Goal: Information Seeking & Learning: Find specific page/section

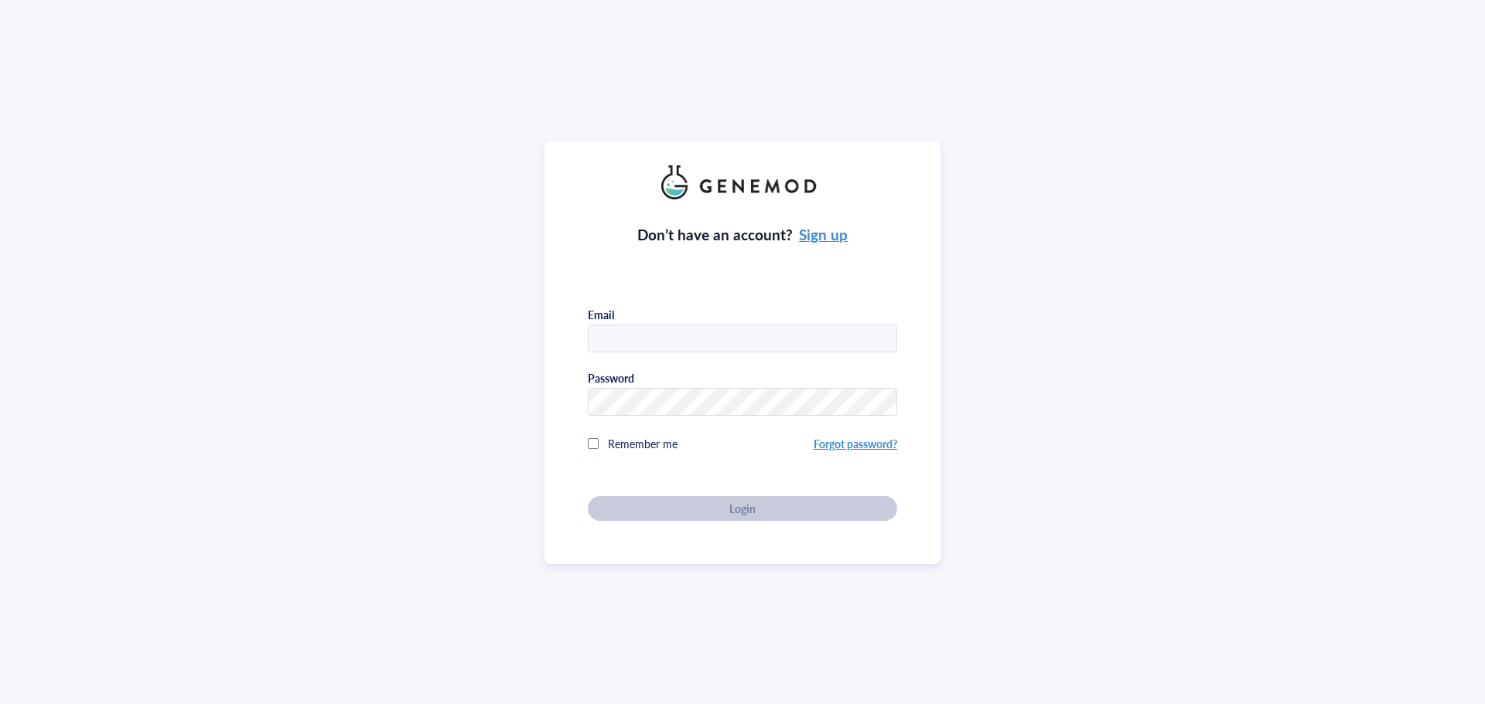
type input "[PERSON_NAME][EMAIL_ADDRESS][DOMAIN_NAME]"
click at [745, 496] on div "Don’t have an account? Sign up Email [PERSON_NAME][EMAIL_ADDRESS][DOMAIN_NAME] …" at bounding box center [742, 360] width 309 height 322
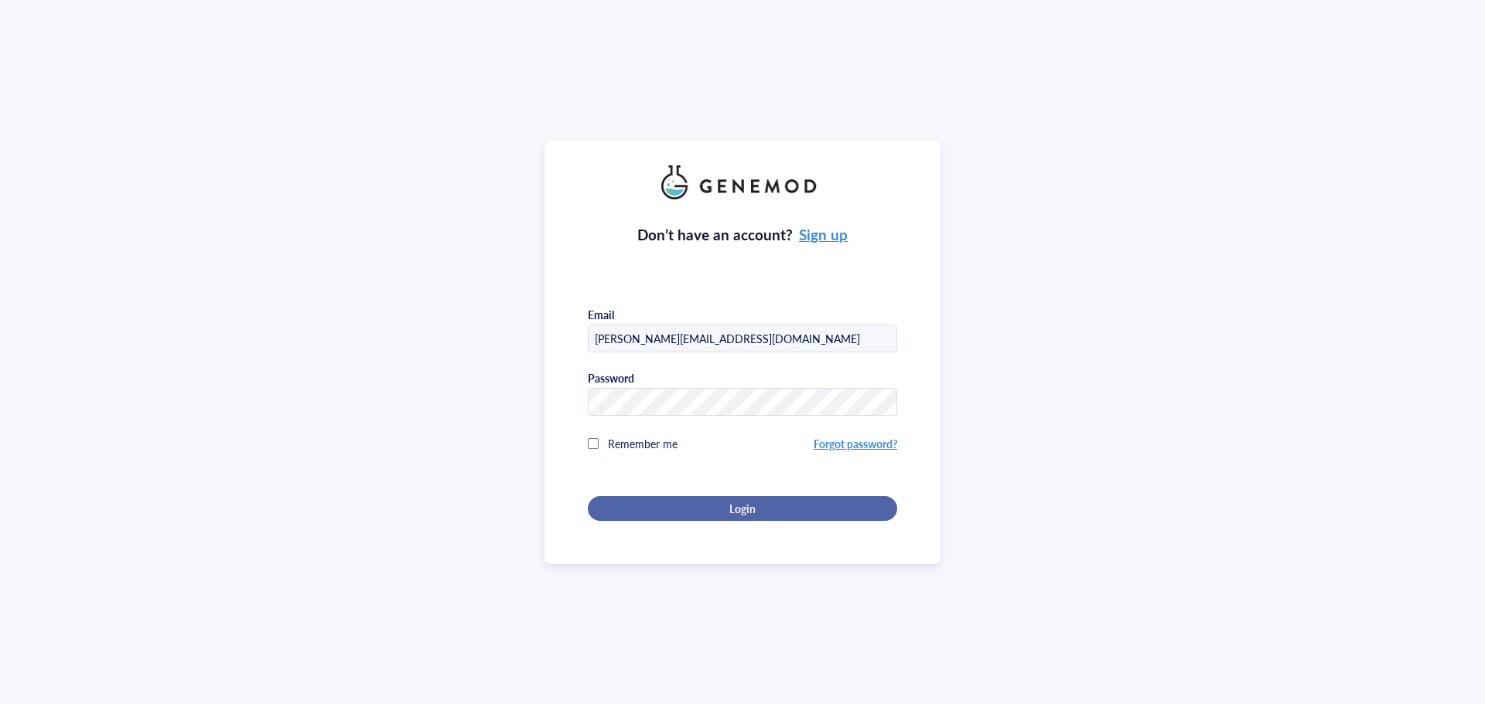
click at [752, 502] on span "Login" at bounding box center [742, 509] width 26 height 14
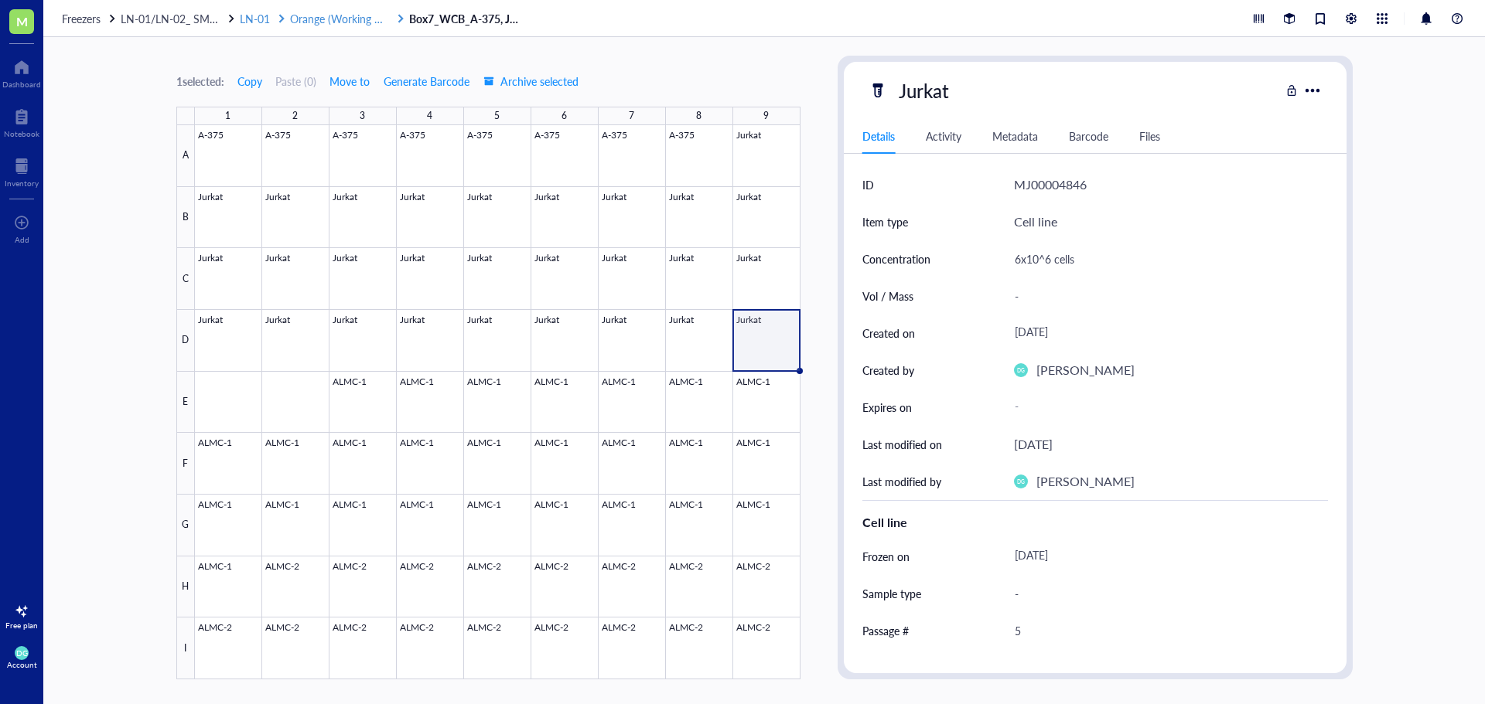
click at [313, 15] on span "Orange (Working CB)" at bounding box center [340, 18] width 101 height 15
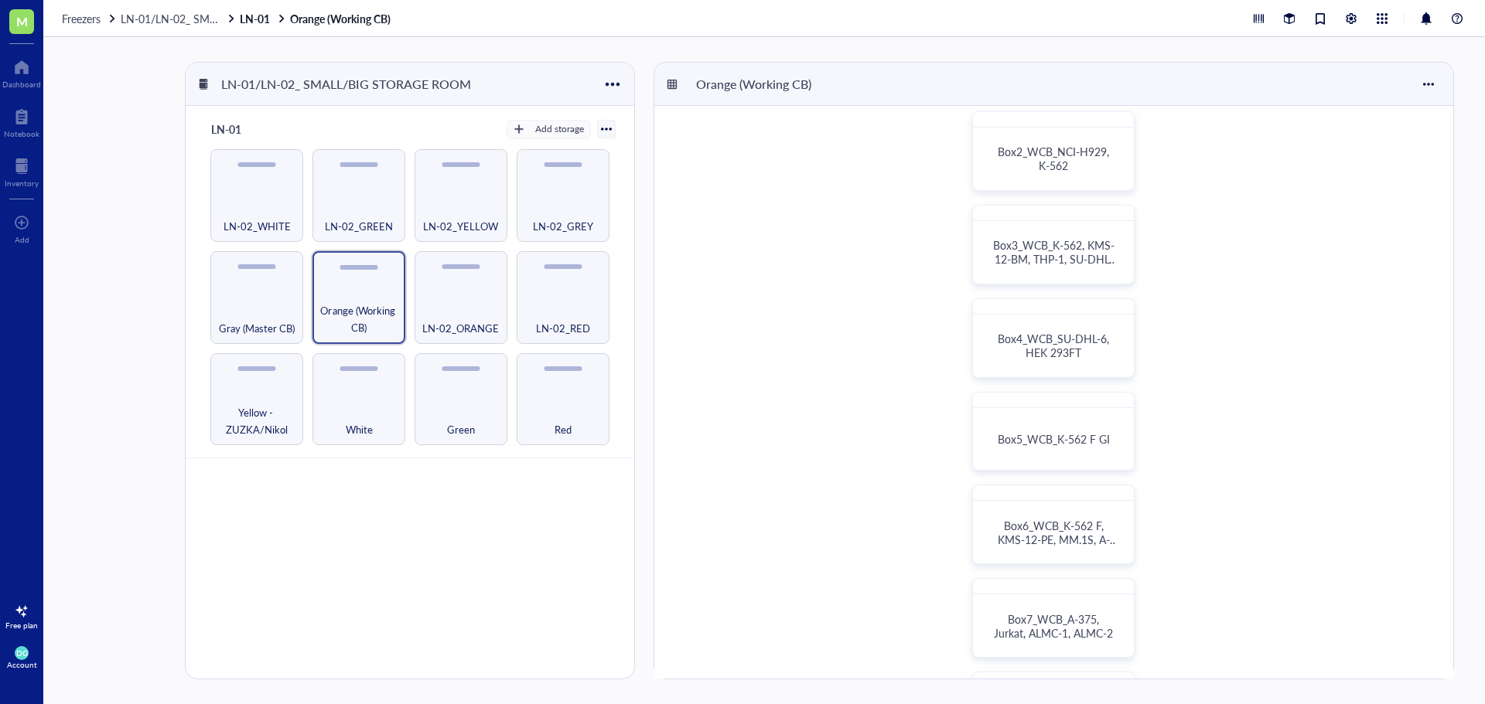
scroll to position [155, 0]
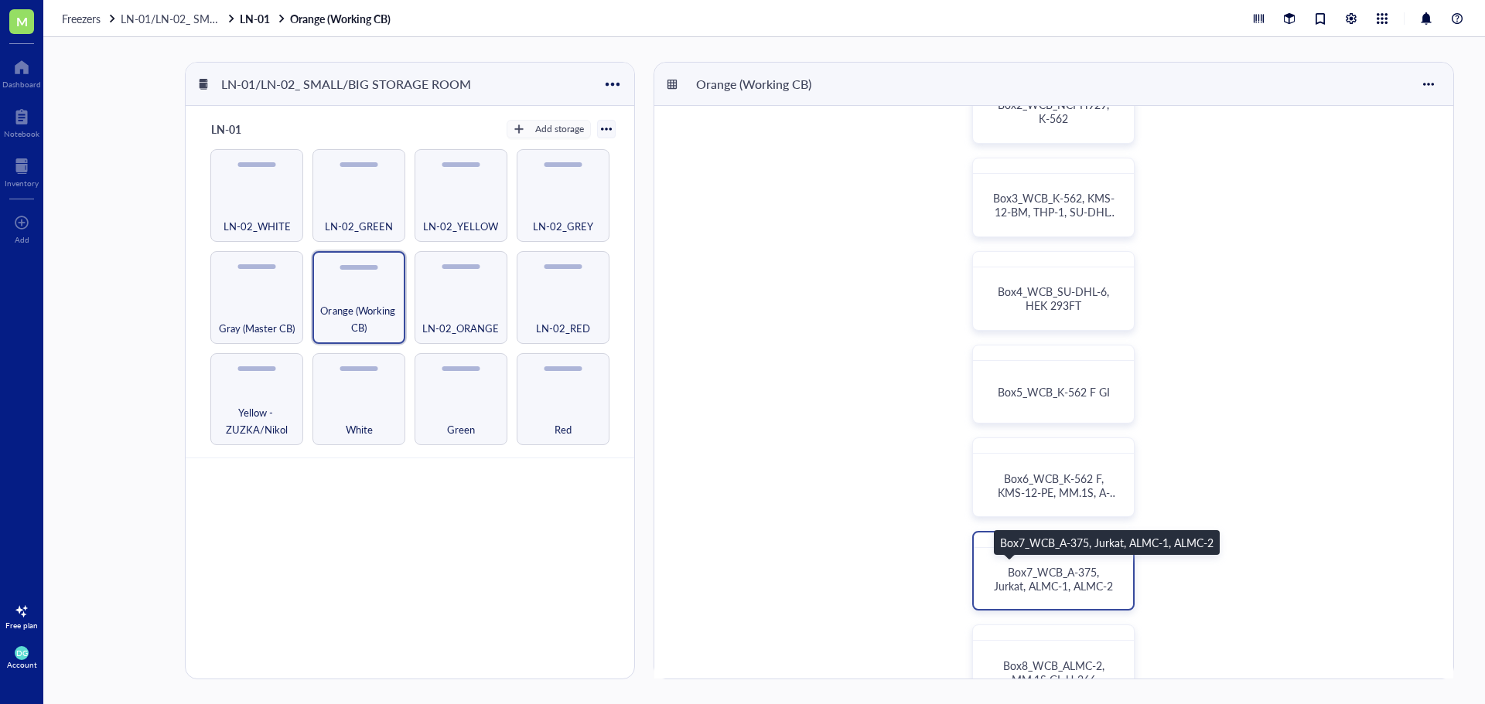
click at [1069, 585] on span "Box7_WCB_A-375, Jurkat, ALMC-1, ALMC-2" at bounding box center [1053, 578] width 119 height 29
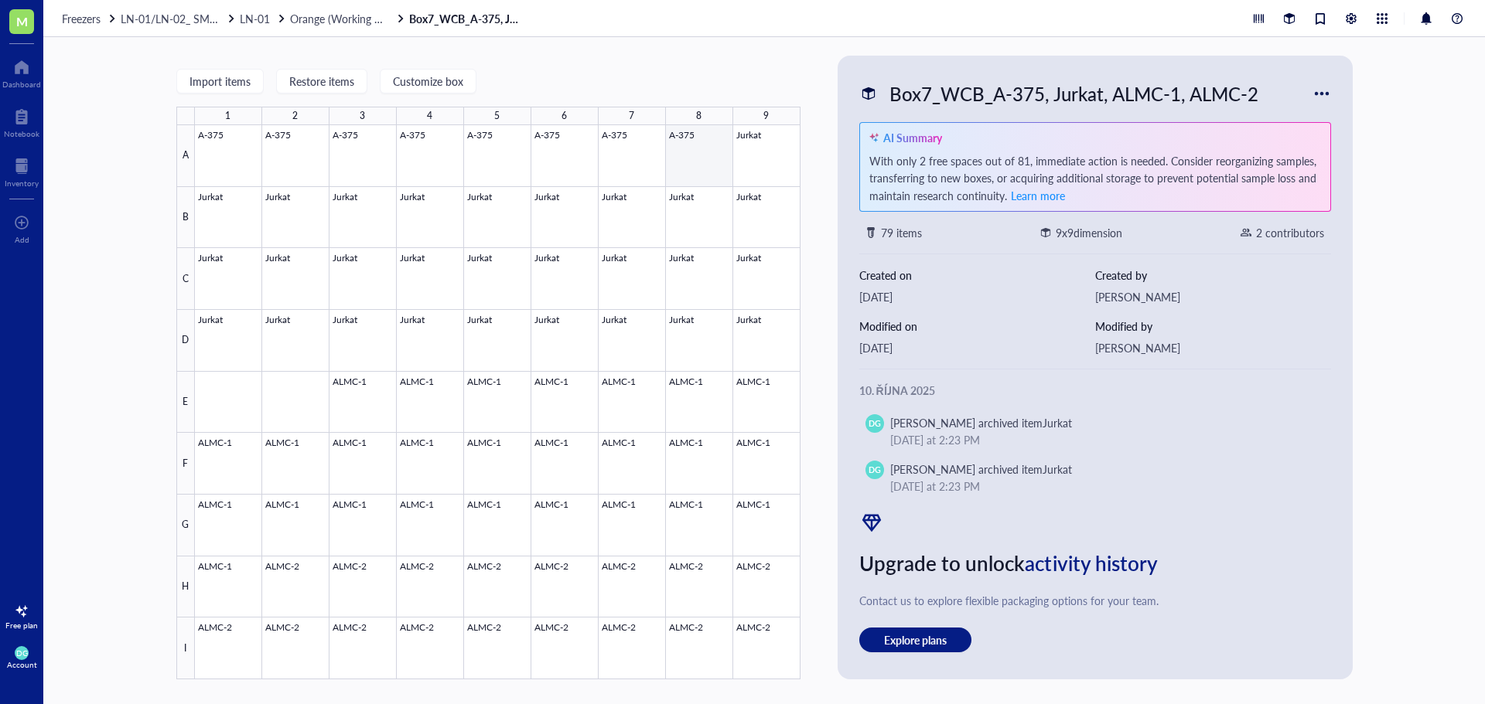
click at [692, 153] on div at bounding box center [497, 402] width 605 height 554
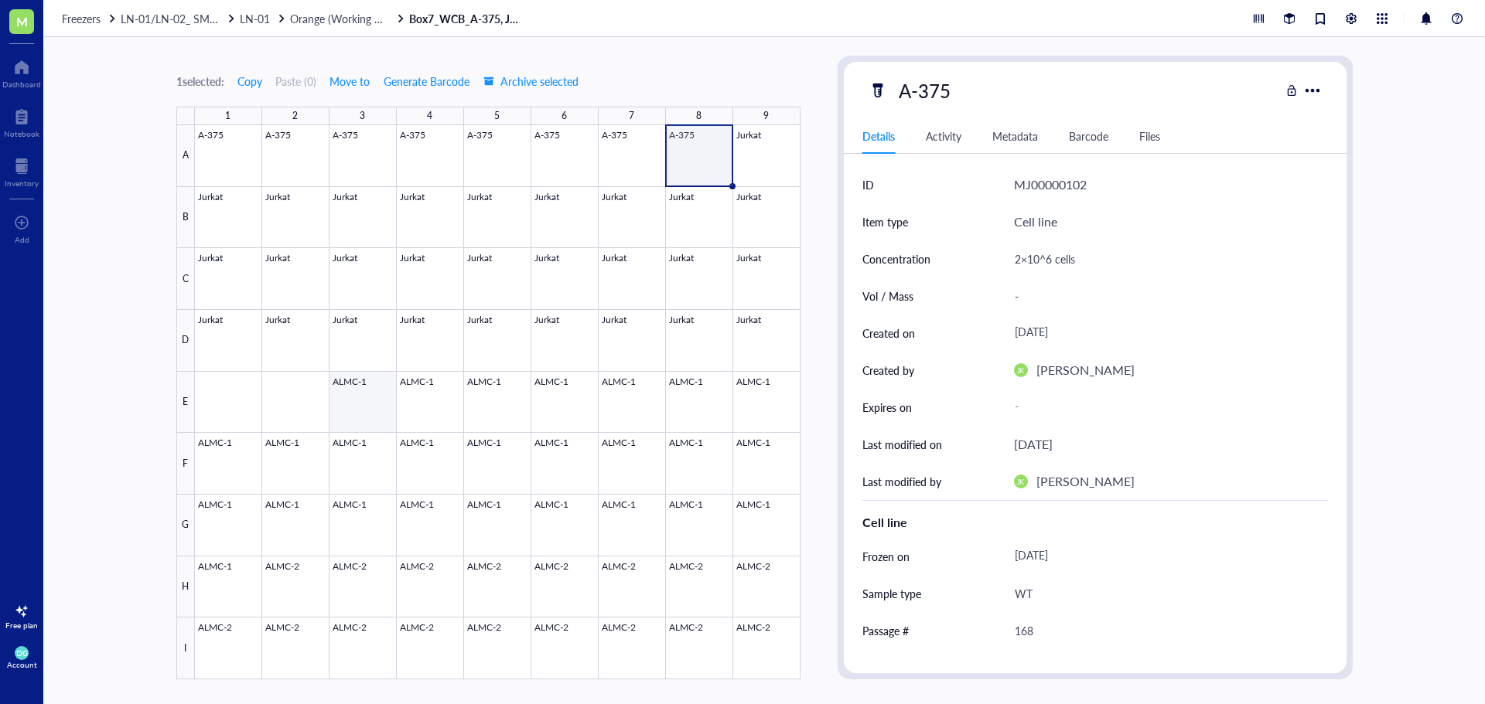
click at [361, 412] on div at bounding box center [497, 402] width 605 height 554
click at [697, 526] on div at bounding box center [497, 402] width 605 height 554
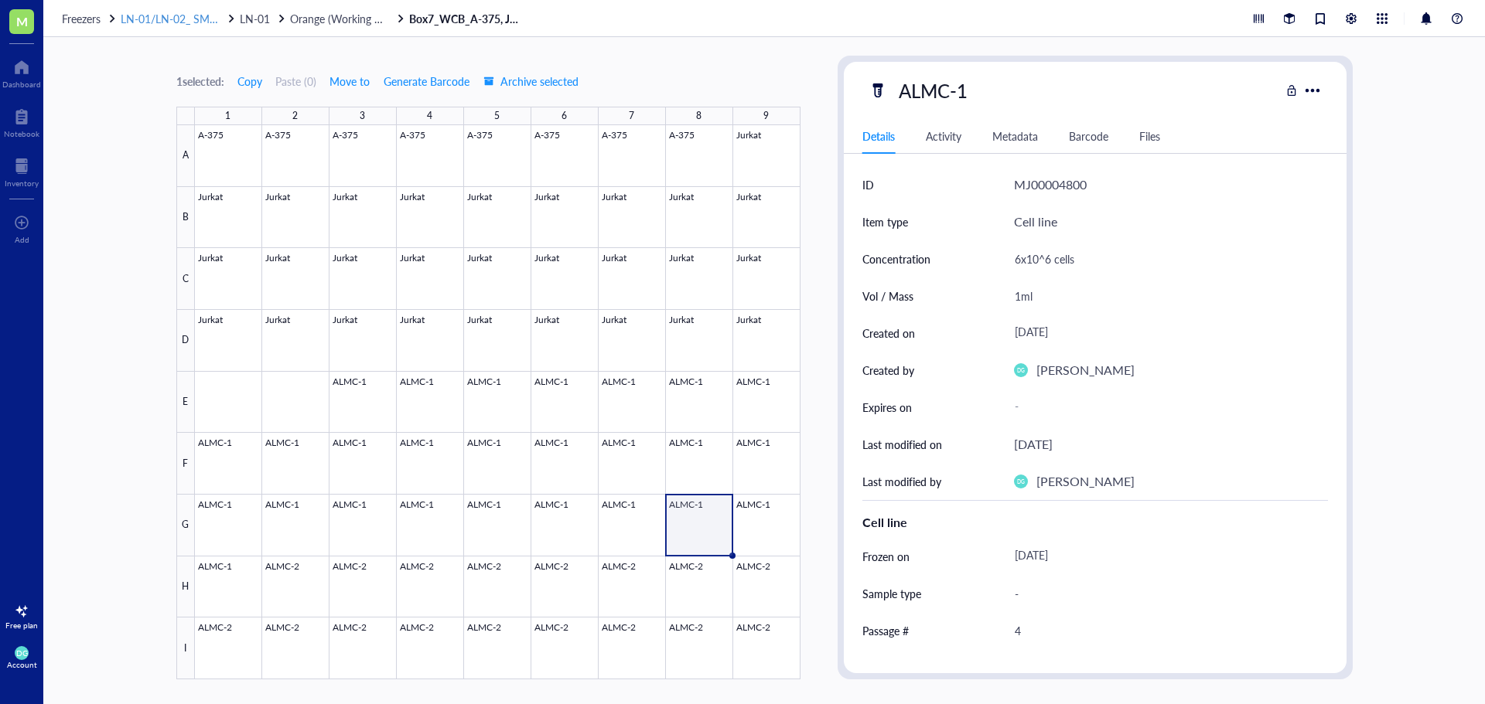
click at [178, 17] on span "LN-01/LN-02_ SMALL/BIG STORAGE ROOM" at bounding box center [230, 18] width 218 height 15
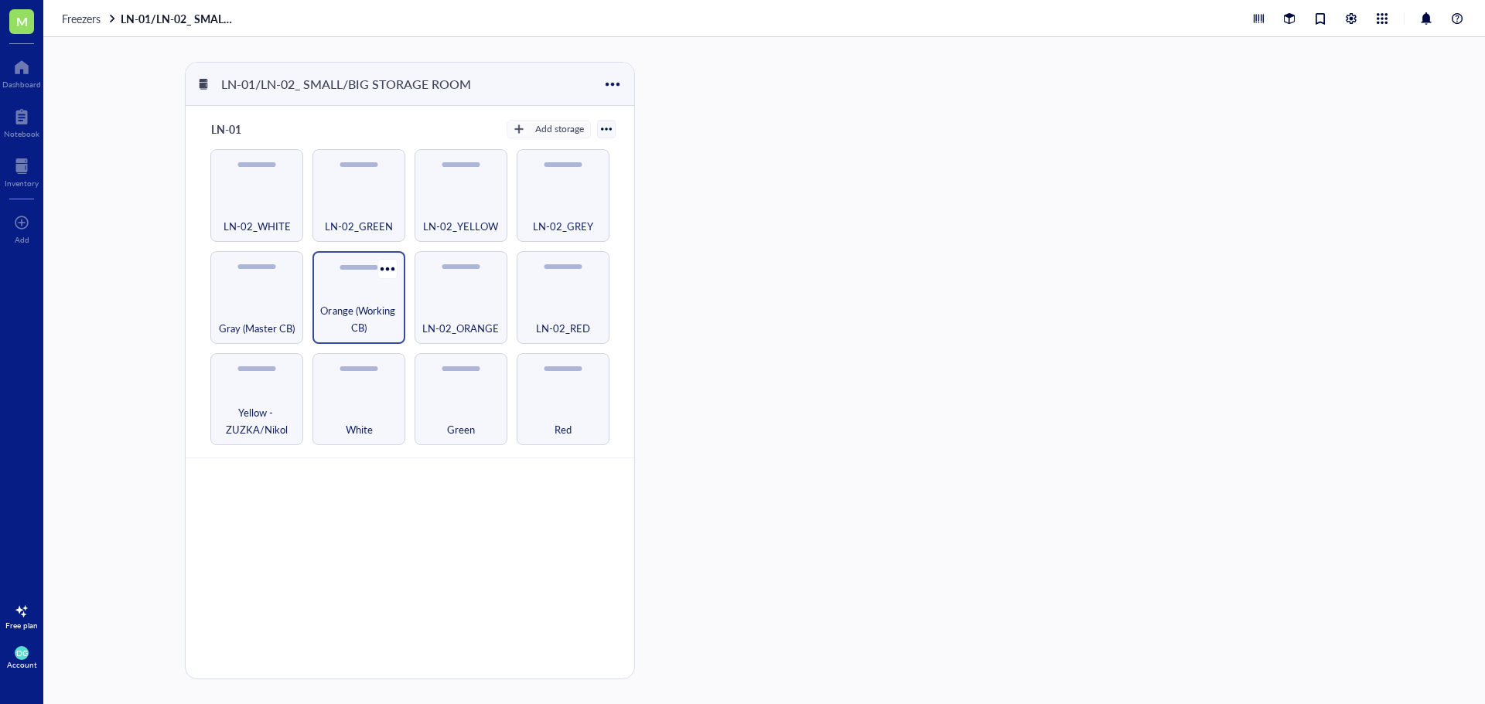
click at [351, 309] on span "Orange (Working CB)" at bounding box center [358, 319] width 77 height 34
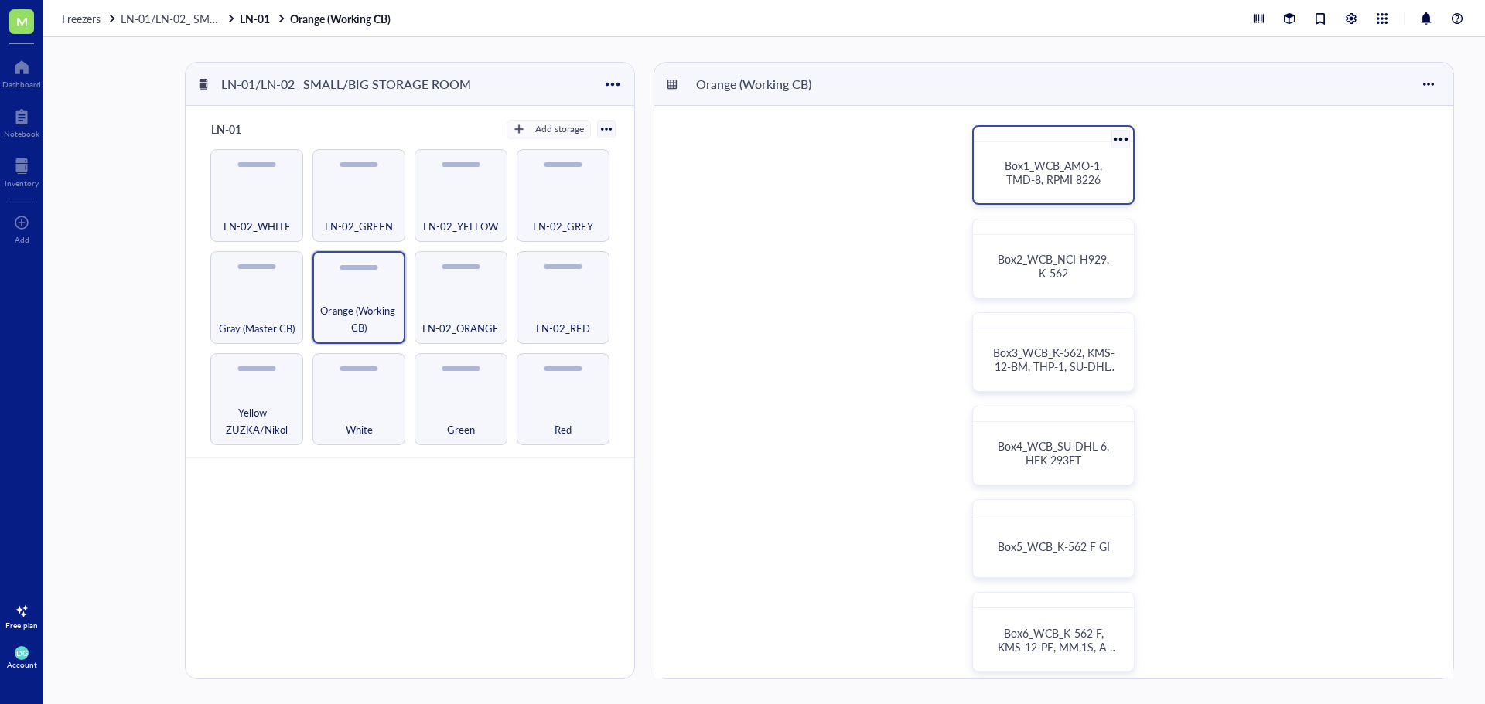
click at [1077, 172] on span "Box1_WCB_AMO-1, TMD-8, RPMI 8226" at bounding box center [1054, 172] width 101 height 29
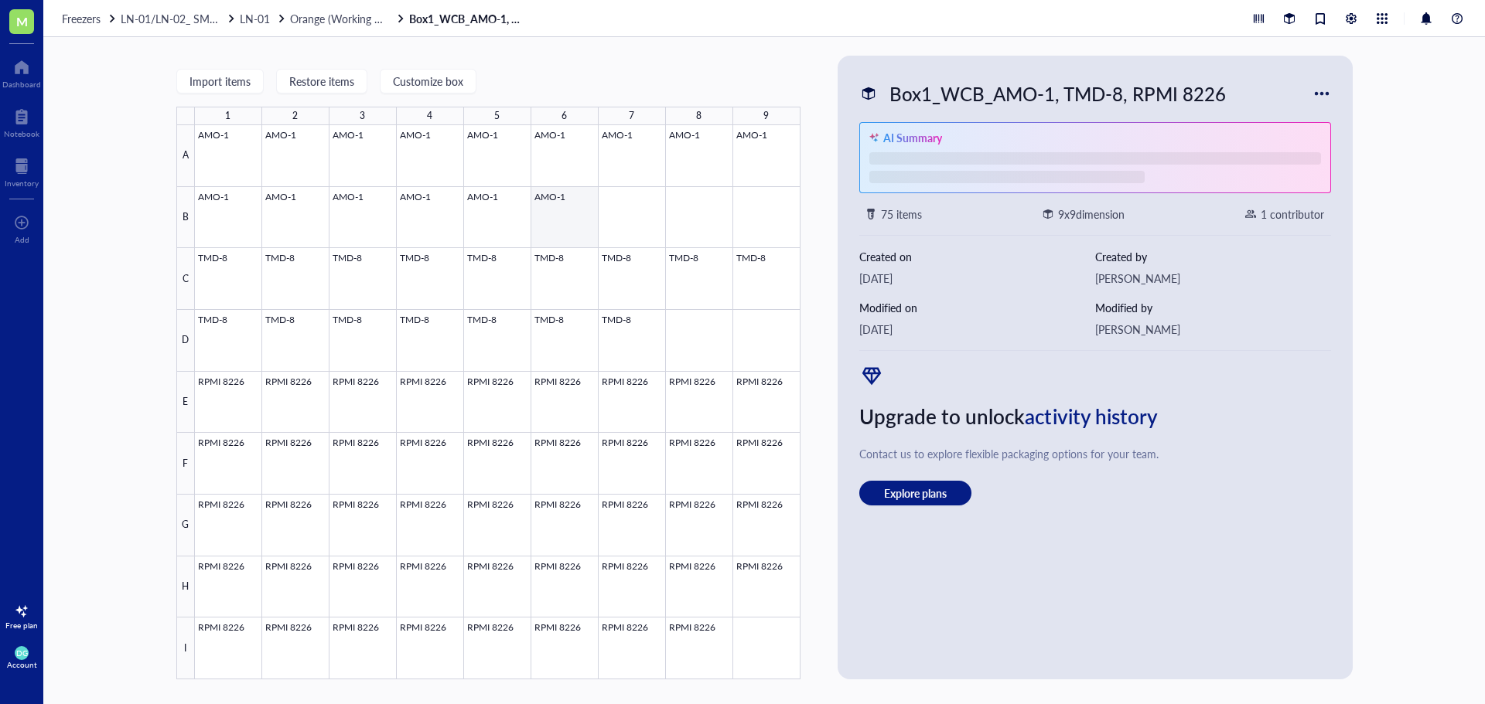
click at [554, 241] on div at bounding box center [497, 402] width 605 height 554
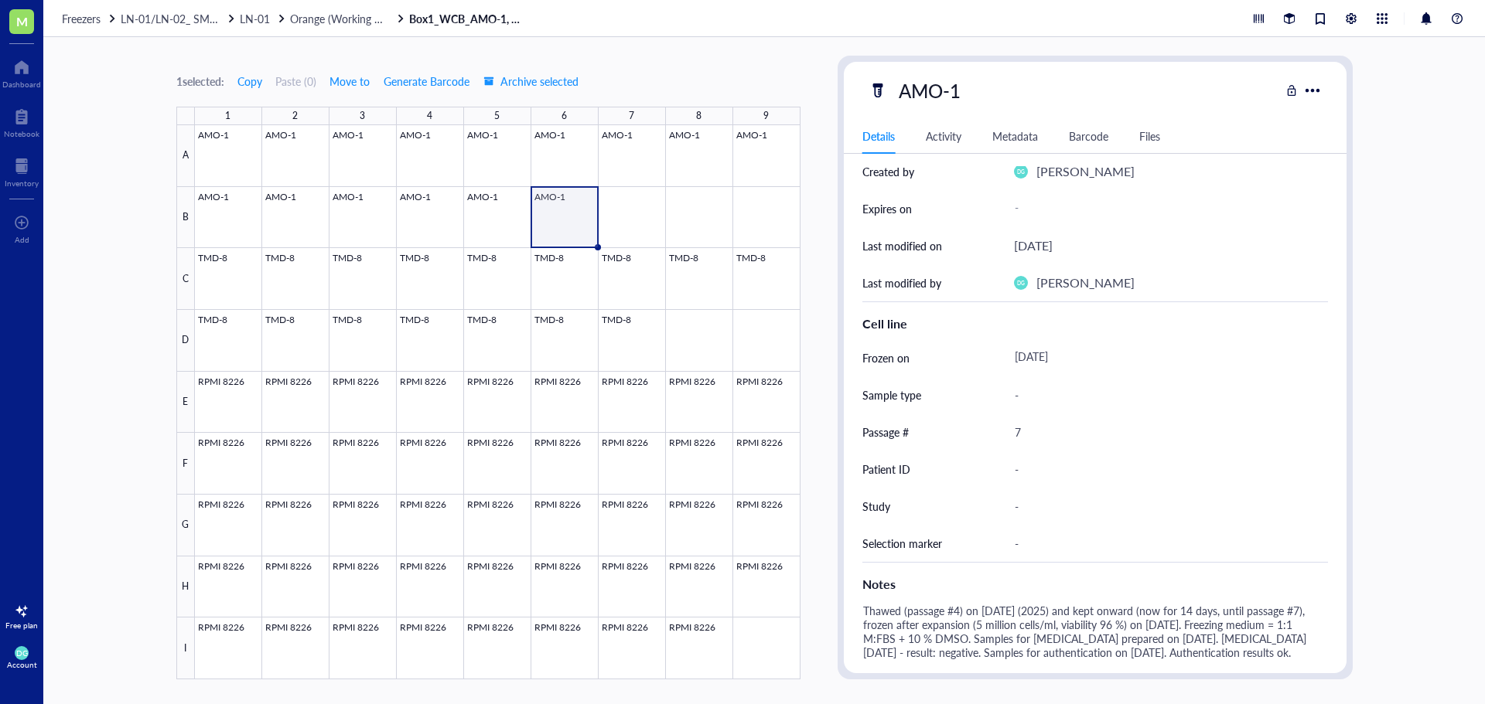
scroll to position [155, 0]
